Goal: Find specific page/section: Find specific page/section

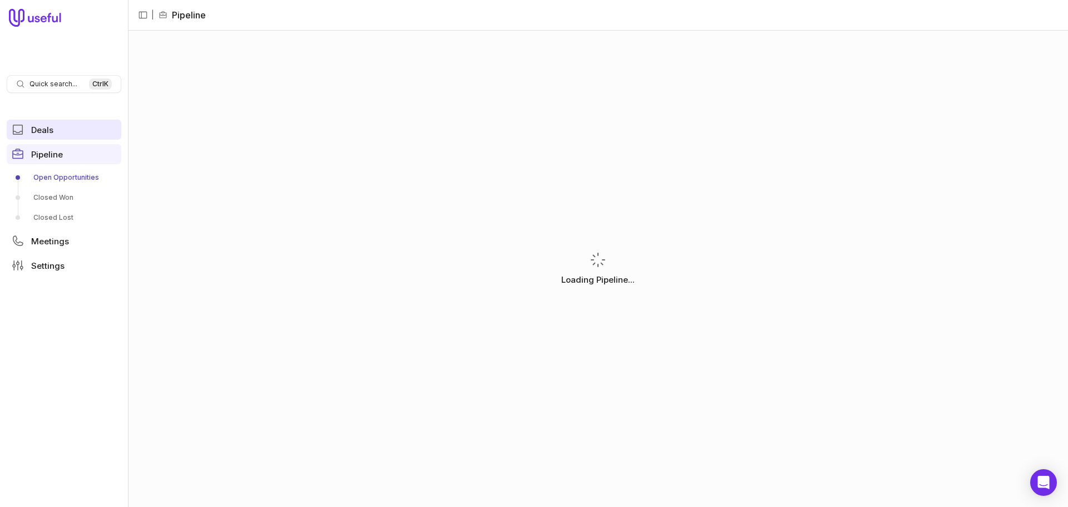
click at [48, 133] on span "Deals" at bounding box center [42, 130] width 22 height 8
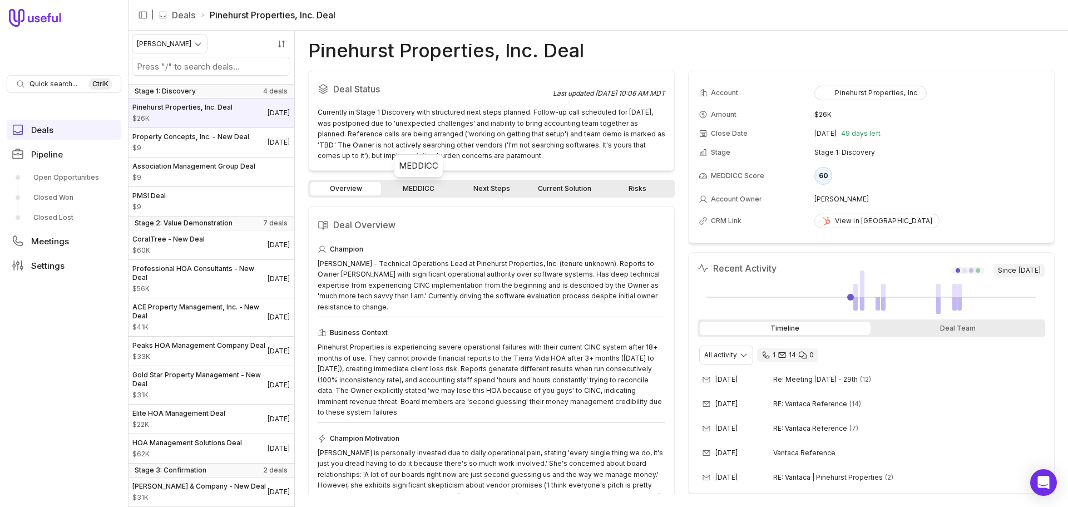
click at [430, 187] on link "MEDDICC" at bounding box center [418, 188] width 71 height 13
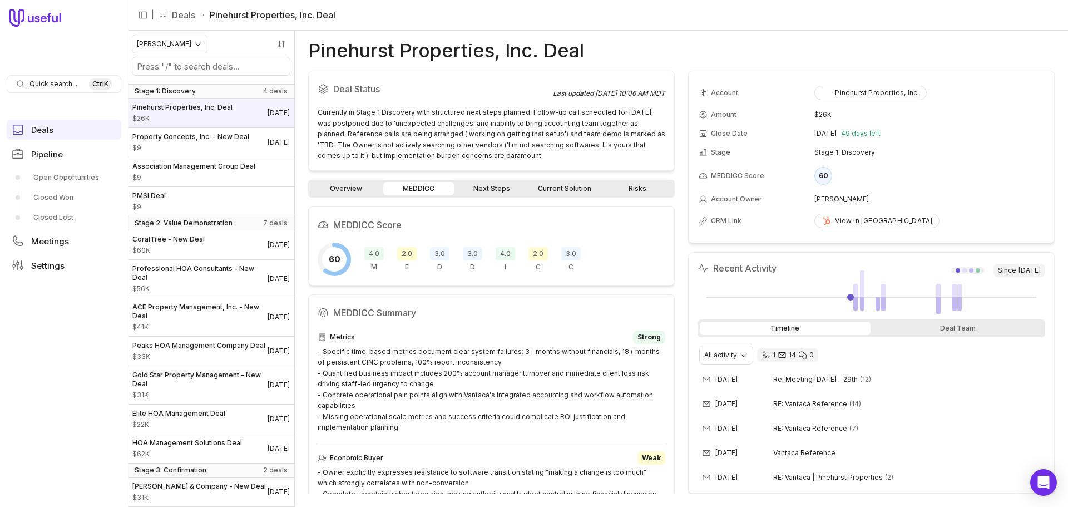
click at [536, 268] on span "C" at bounding box center [538, 267] width 5 height 9
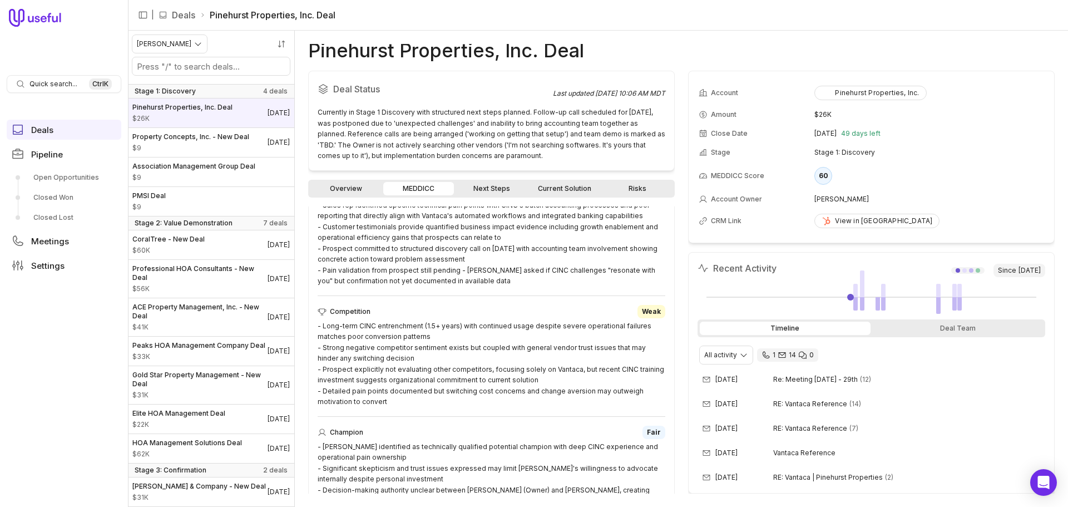
scroll to position [651, 0]
